Goal: Task Accomplishment & Management: Manage account settings

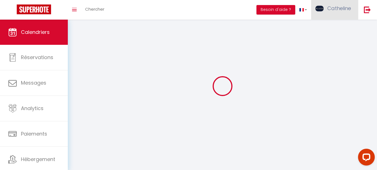
click at [331, 8] on span "Catheline" at bounding box center [340, 8] width 24 height 7
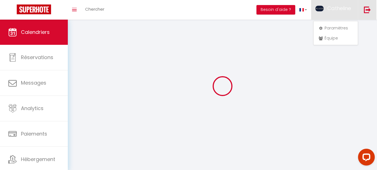
click at [367, 13] on img at bounding box center [367, 9] width 7 height 7
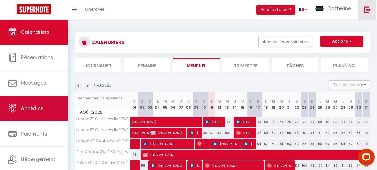
scroll to position [27, 0]
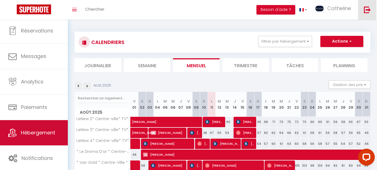
click at [46, 131] on span "Hébergement" at bounding box center [38, 132] width 34 height 7
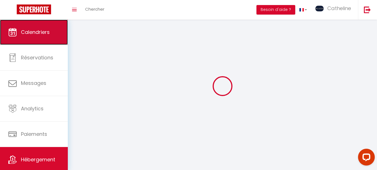
click at [45, 38] on link "Calendriers" at bounding box center [34, 32] width 68 height 25
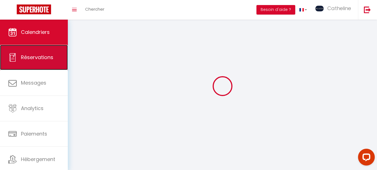
click at [46, 50] on link "Réservations" at bounding box center [34, 57] width 68 height 25
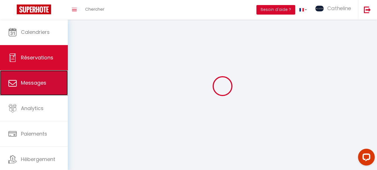
click at [45, 78] on link "Messages" at bounding box center [34, 82] width 68 height 25
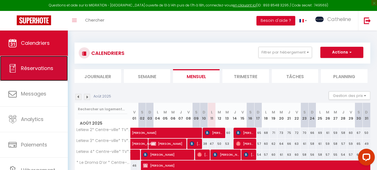
click at [51, 63] on link "Réservations" at bounding box center [34, 68] width 68 height 25
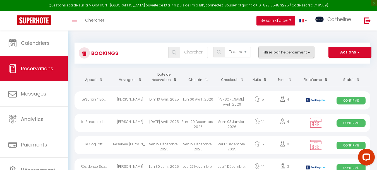
click at [277, 52] on button "Filtrer par hébergement" at bounding box center [287, 52] width 56 height 11
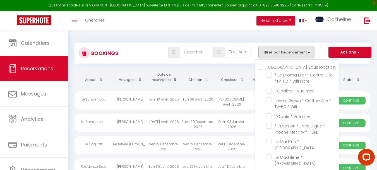
click at [277, 52] on button "Filtrer par hébergement" at bounding box center [287, 52] width 56 height 11
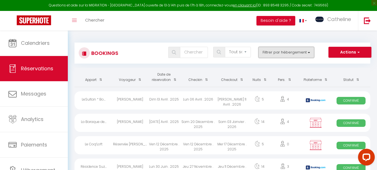
click at [280, 56] on button "Filtrer par hébergement" at bounding box center [287, 52] width 56 height 11
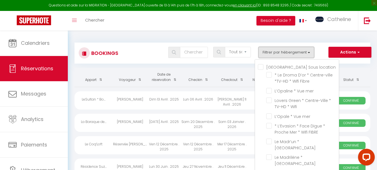
click at [282, 55] on button "Filtrer par hébergement" at bounding box center [287, 52] width 56 height 11
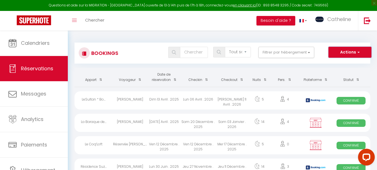
click at [353, 51] on button "Actions" at bounding box center [350, 52] width 43 height 11
click at [343, 51] on button "Actions" at bounding box center [350, 52] width 43 height 11
click at [227, 70] on th "Checkout" at bounding box center [232, 77] width 34 height 19
click at [241, 54] on select "Tous les statuts Annulé Confirmé Non Confirmé Tout sauf annulé No Show Request" at bounding box center [238, 52] width 26 height 11
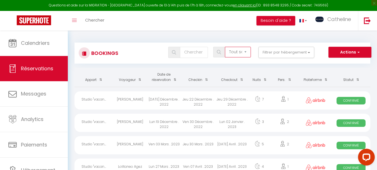
click at [242, 53] on select "Tous les statuts Annulé Confirmé Non Confirmé Tout sauf annulé No Show Request" at bounding box center [238, 52] width 26 height 11
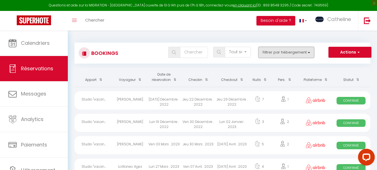
click at [272, 57] on button "Filtrer par hébergement" at bounding box center [287, 52] width 56 height 11
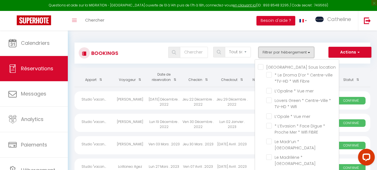
click at [279, 53] on button "Filtrer par hébergement" at bounding box center [287, 52] width 56 height 11
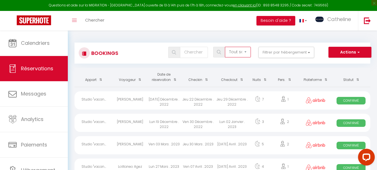
click at [246, 52] on select "Tous les statuts Annulé Confirmé Non Confirmé Tout sauf annulé No Show Request" at bounding box center [238, 52] width 26 height 11
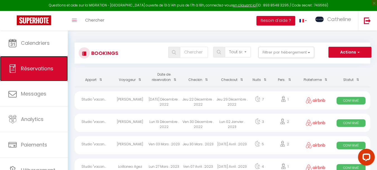
click at [50, 70] on span "Réservations" at bounding box center [37, 68] width 32 height 7
click at [49, 67] on span "Réservations" at bounding box center [37, 68] width 32 height 7
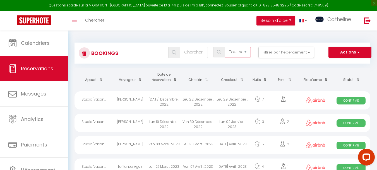
click at [241, 51] on select "Tous les statuts Annulé Confirmé Non Confirmé Tout sauf annulé No Show Request" at bounding box center [238, 52] width 26 height 11
click at [246, 51] on select "Tous les statuts Annulé Confirmé Non Confirmé Tout sauf annulé No Show Request" at bounding box center [238, 52] width 26 height 11
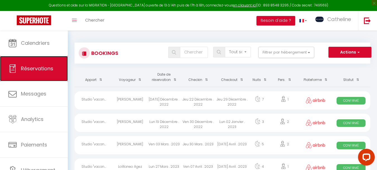
click at [51, 66] on span "Réservations" at bounding box center [37, 68] width 32 height 7
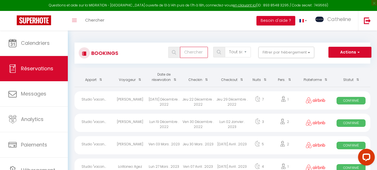
click at [197, 54] on input "text" at bounding box center [194, 52] width 28 height 11
